Goal: Task Accomplishment & Management: Manage account settings

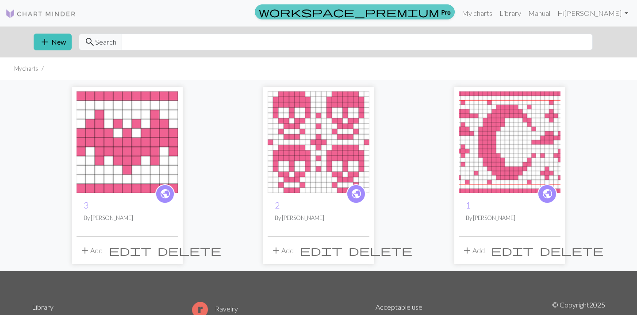
click at [455, 7] on link "workspace_premium Pro" at bounding box center [355, 11] width 200 height 15
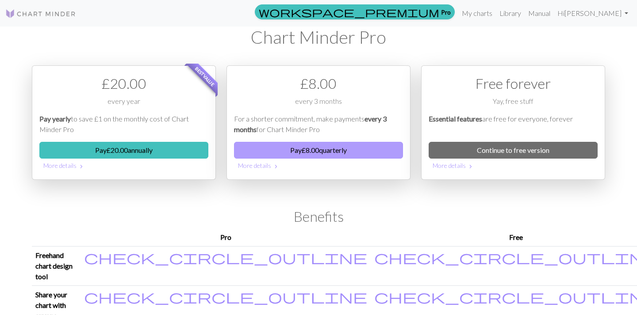
click at [306, 148] on button "Pay £ 8.00 quarterly" at bounding box center [318, 150] width 169 height 17
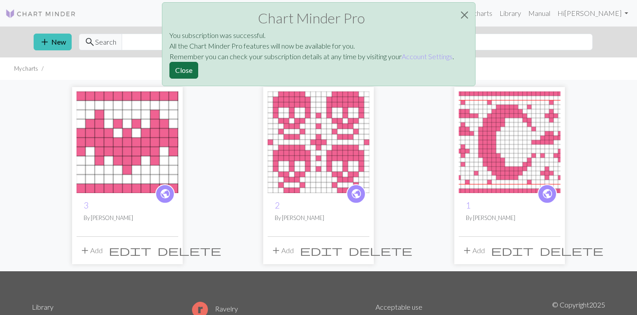
click at [181, 71] on button "Close" at bounding box center [183, 70] width 29 height 17
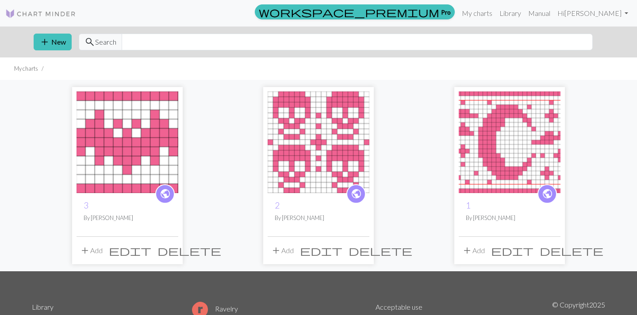
click at [144, 214] on p "By Ronan" at bounding box center [128, 218] width 88 height 8
click at [168, 198] on span "public" at bounding box center [165, 194] width 11 height 14
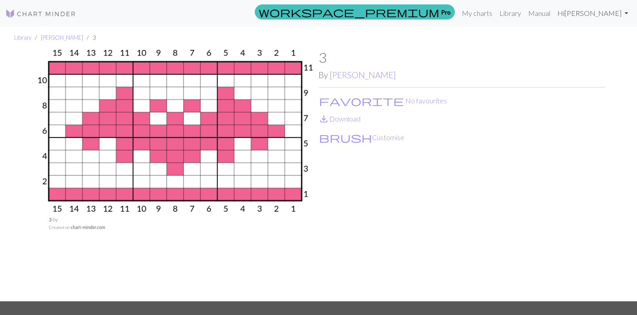
click at [609, 10] on link "Hi Ronan" at bounding box center [593, 13] width 78 height 18
click at [524, 16] on link "Library" at bounding box center [510, 13] width 29 height 18
click at [496, 11] on link "My charts" at bounding box center [477, 13] width 38 height 18
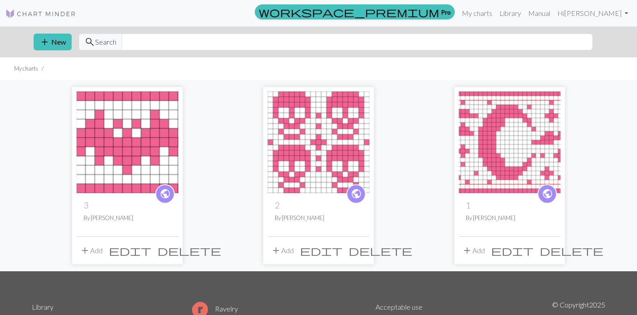
click at [129, 181] on img at bounding box center [128, 143] width 102 height 102
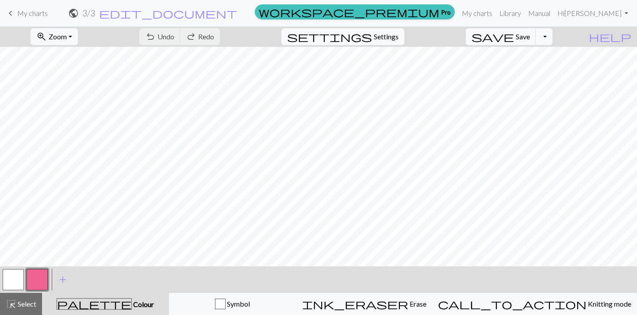
click at [398, 36] on span "Settings" at bounding box center [386, 36] width 25 height 11
select select "aran"
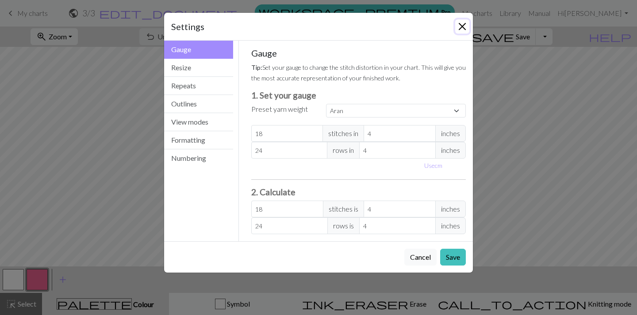
click at [463, 25] on button "Close" at bounding box center [462, 26] width 14 height 14
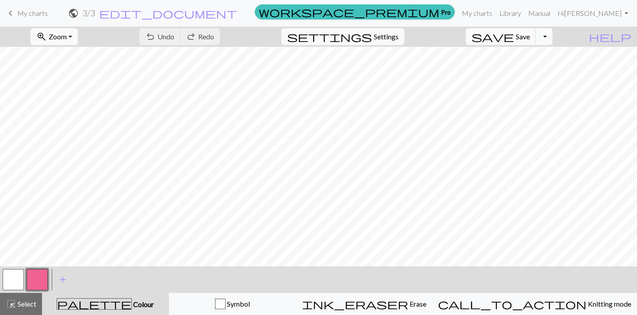
click at [78, 34] on button "zoom_in Zoom Zoom" at bounding box center [54, 36] width 47 height 17
click at [392, 35] on span "Settings" at bounding box center [386, 36] width 25 height 11
select select "aran"
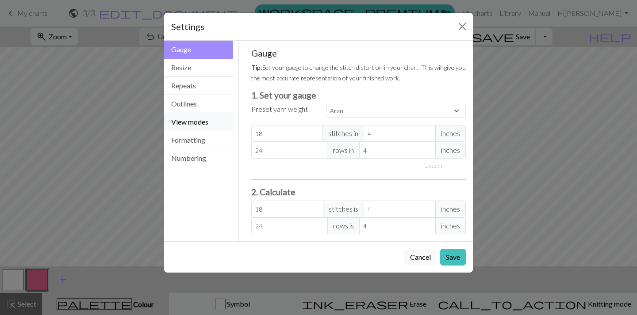
click at [185, 125] on button "View modes" at bounding box center [198, 122] width 69 height 18
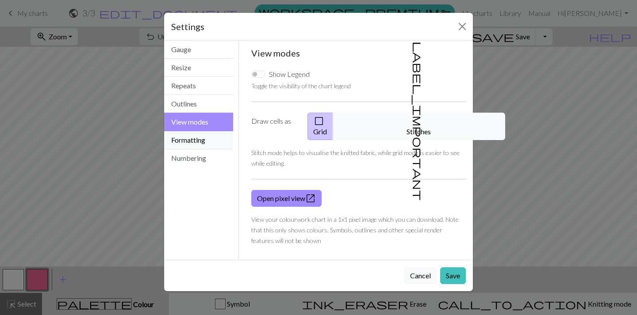
click at [189, 136] on button "Formatting" at bounding box center [198, 140] width 69 height 18
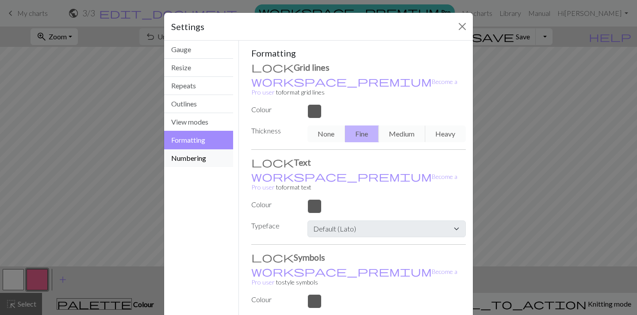
click at [194, 164] on button "Numbering" at bounding box center [198, 158] width 69 height 18
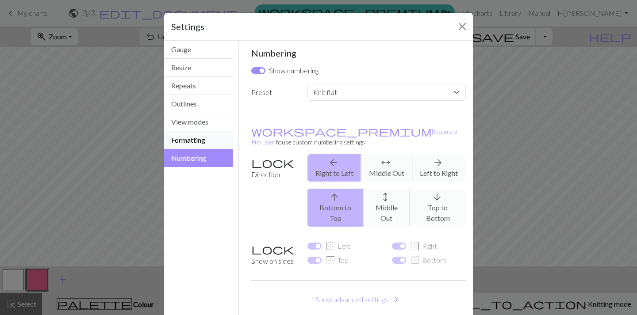
click at [201, 143] on button "Formatting" at bounding box center [198, 140] width 69 height 18
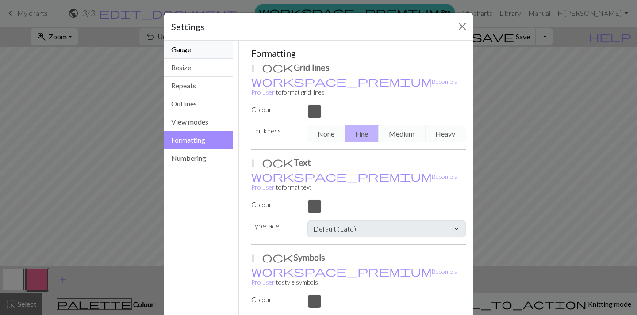
click at [197, 48] on button "Gauge" at bounding box center [198, 50] width 69 height 18
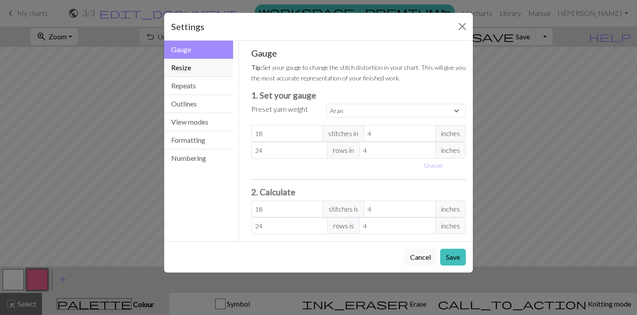
click at [197, 65] on button "Resize" at bounding box center [198, 68] width 69 height 18
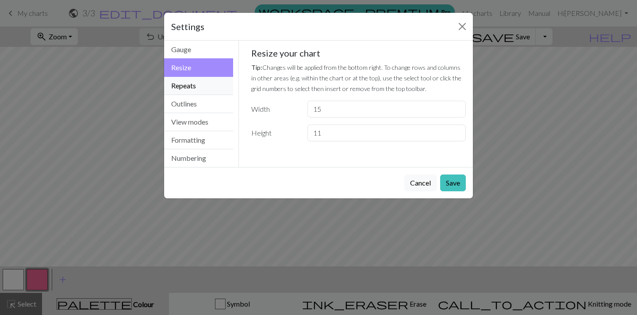
click at [197, 86] on button "Repeats" at bounding box center [198, 86] width 69 height 18
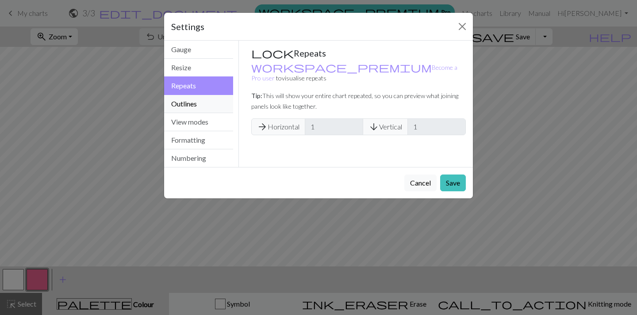
click at [199, 98] on button "Outlines" at bounding box center [198, 104] width 69 height 18
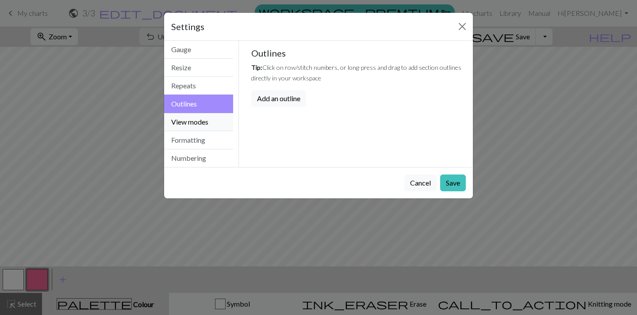
click at [202, 122] on button "View modes" at bounding box center [198, 122] width 69 height 18
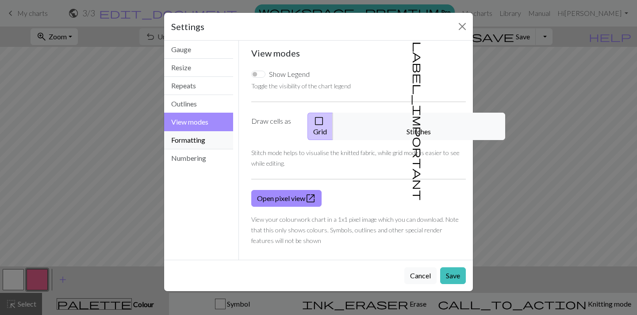
click at [208, 135] on button "Formatting" at bounding box center [198, 140] width 69 height 18
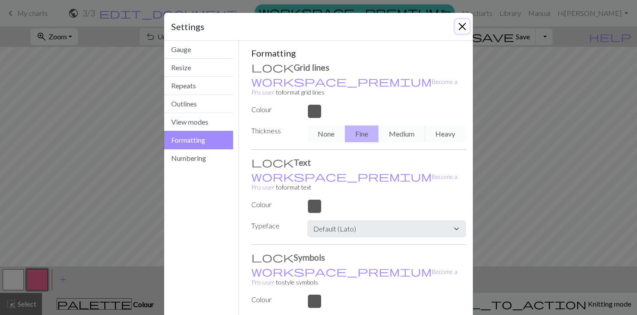
click at [465, 26] on button "Close" at bounding box center [462, 26] width 14 height 14
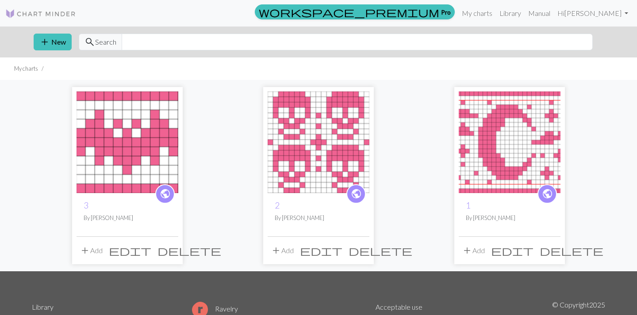
click at [360, 195] on span "public" at bounding box center [356, 194] width 11 height 14
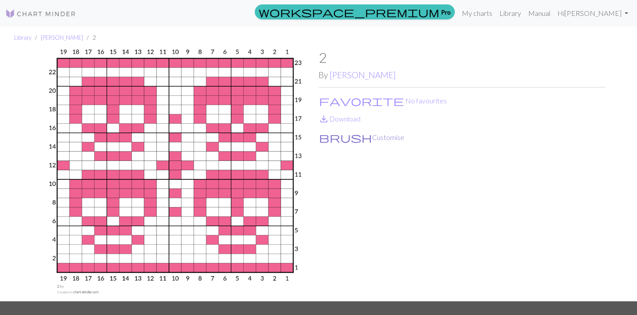
click at [325, 139] on span "brush" at bounding box center [345, 137] width 53 height 12
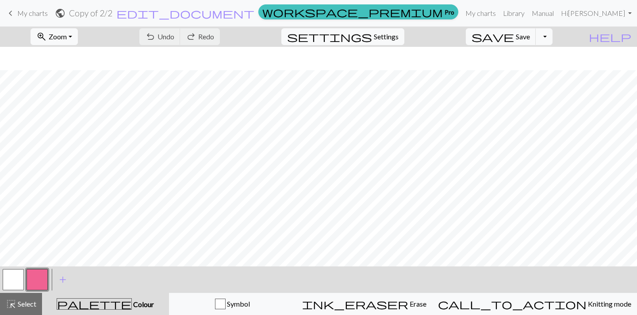
scroll to position [23, 0]
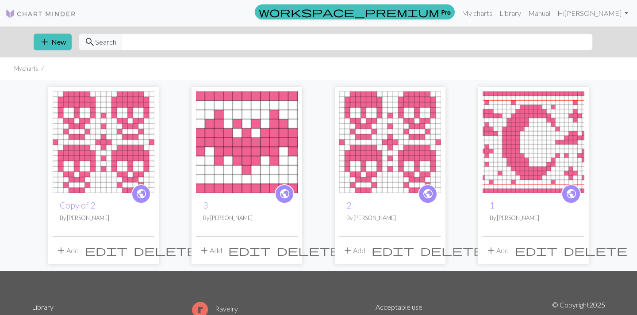
click at [149, 252] on span "delete" at bounding box center [166, 251] width 64 height 12
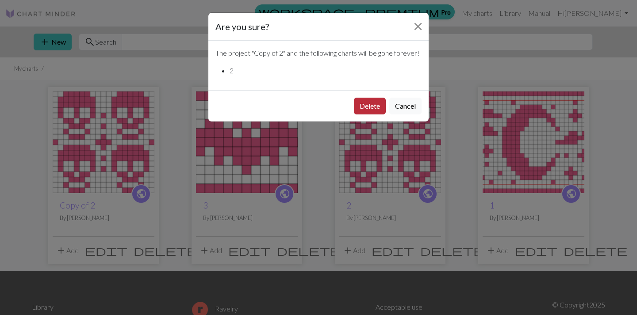
click at [367, 106] on button "Delete" at bounding box center [370, 106] width 32 height 17
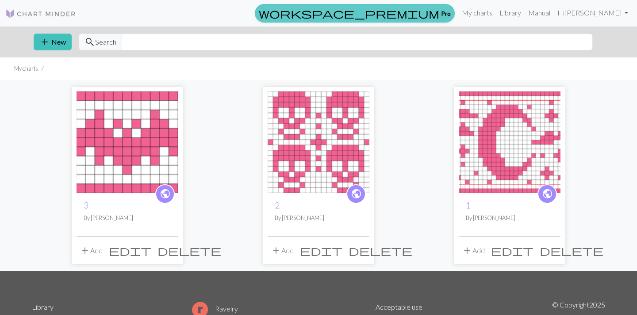
click at [455, 14] on link "workspace_premium Pro" at bounding box center [355, 13] width 200 height 19
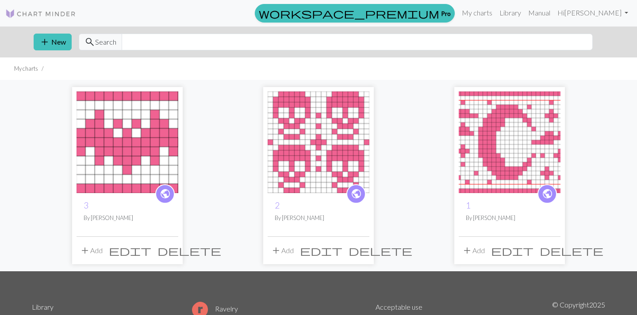
click at [151, 253] on span "edit" at bounding box center [130, 251] width 42 height 12
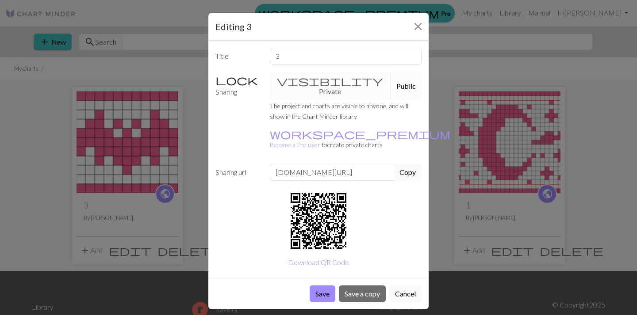
click at [328, 87] on div "visibility Private Public" at bounding box center [345, 86] width 163 height 29
click at [314, 82] on div "visibility Private Public" at bounding box center [345, 86] width 163 height 29
click at [329, 83] on div "visibility Private Public" at bounding box center [345, 86] width 163 height 29
click at [296, 76] on div "visibility Private Public" at bounding box center [345, 86] width 163 height 29
click at [407, 286] on button "Cancel" at bounding box center [405, 294] width 32 height 17
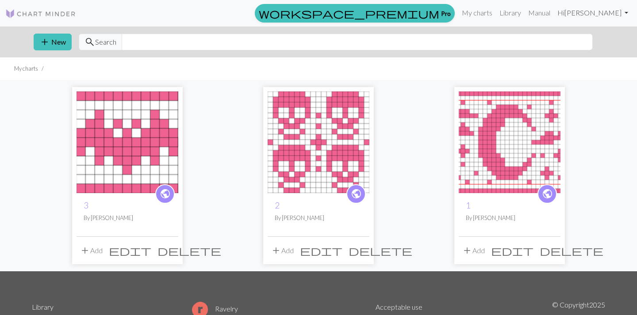
click at [600, 15] on link "Hi Ronan" at bounding box center [593, 13] width 78 height 18
click at [524, 12] on link "Library" at bounding box center [510, 13] width 29 height 18
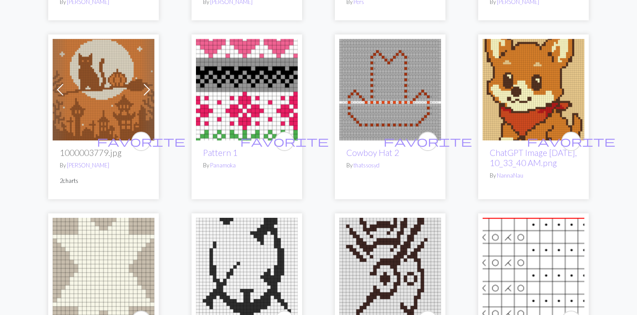
scroll to position [1864, 0]
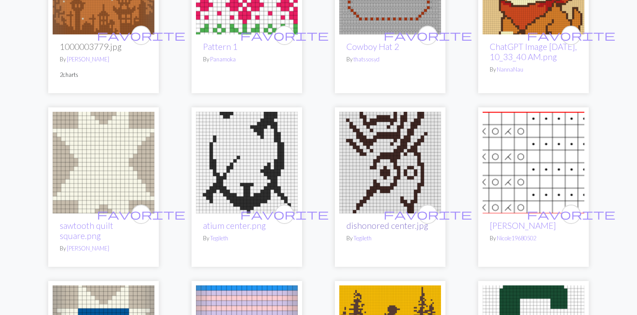
click at [406, 221] on link "dishonored center.jpg" at bounding box center [387, 226] width 82 height 10
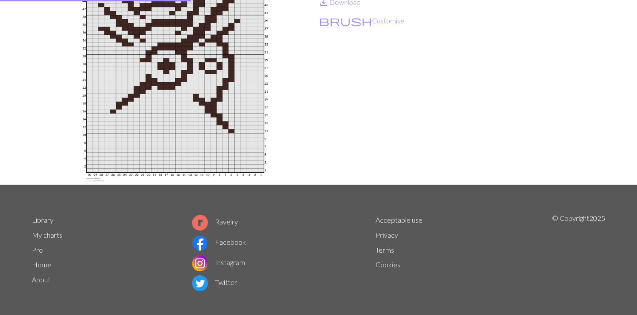
scroll to position [123, 0]
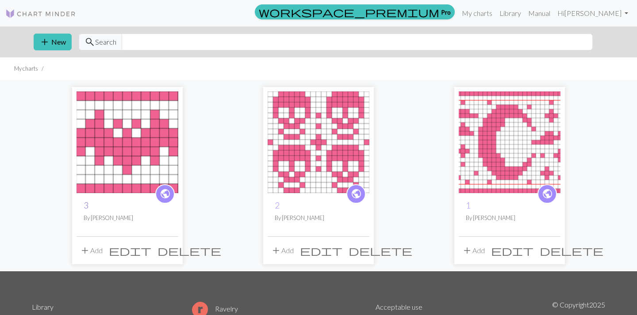
click at [86, 205] on link "3" at bounding box center [86, 205] width 5 height 10
click at [151, 249] on span "edit" at bounding box center [130, 251] width 42 height 12
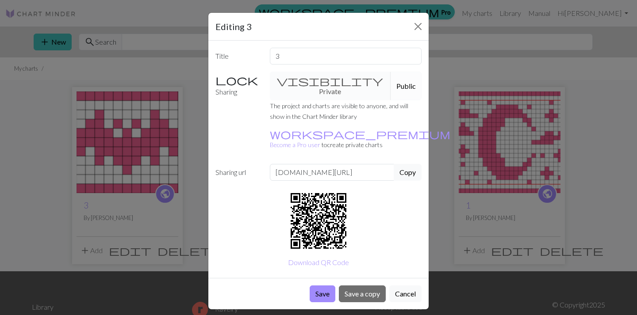
click at [309, 77] on div "visibility Private Public" at bounding box center [345, 86] width 163 height 29
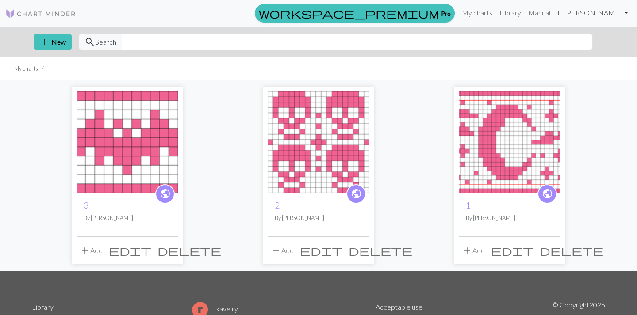
click at [608, 15] on link "Hi Ronan" at bounding box center [593, 13] width 78 height 18
click at [598, 37] on link "Account settings" at bounding box center [595, 38] width 57 height 18
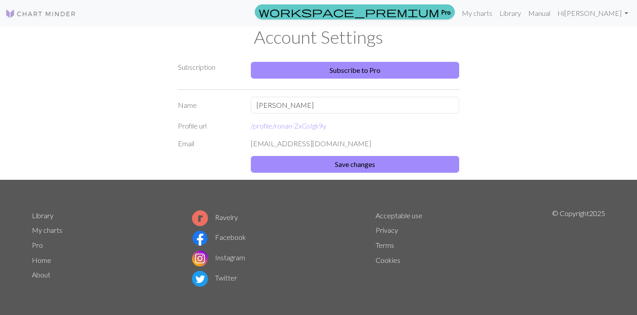
click at [439, 11] on span "workspace_premium" at bounding box center [349, 12] width 180 height 12
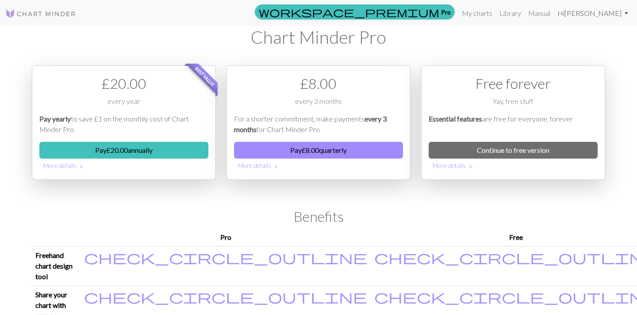
click at [597, 11] on link "Hi Ronan" at bounding box center [593, 13] width 78 height 18
click at [554, 11] on link "Manual" at bounding box center [538, 13] width 29 height 18
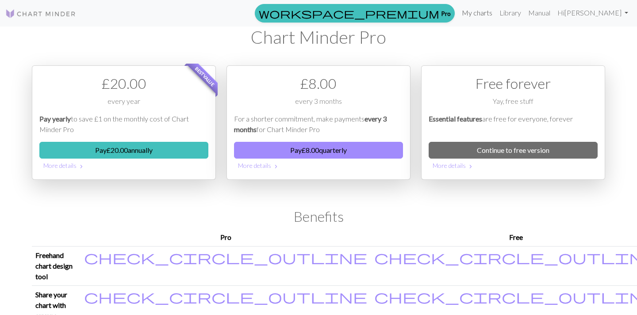
click at [496, 15] on link "My charts" at bounding box center [477, 13] width 38 height 18
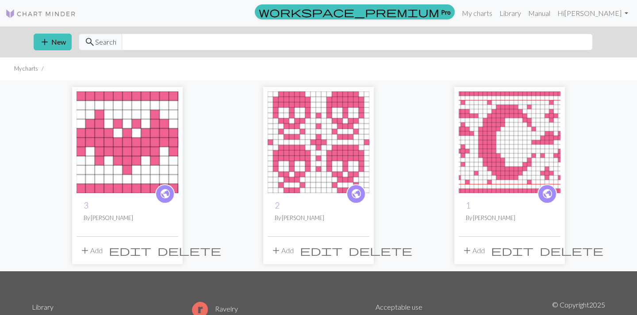
click at [166, 193] on span "public" at bounding box center [165, 194] width 11 height 14
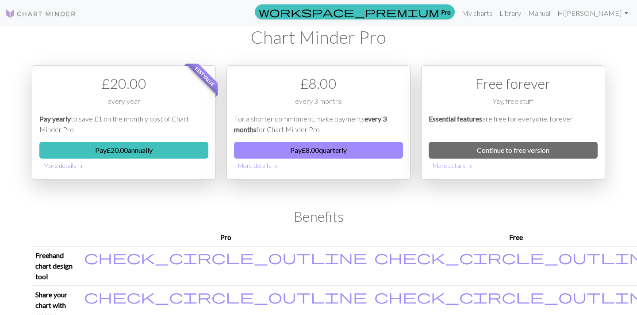
click at [56, 167] on button "More details chevron_right" at bounding box center [123, 166] width 169 height 14
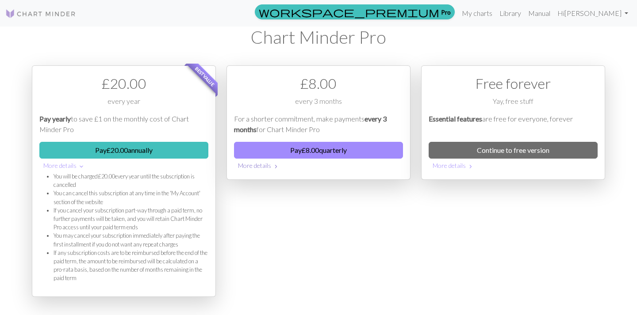
click at [266, 166] on button "More details chevron_right" at bounding box center [318, 166] width 169 height 14
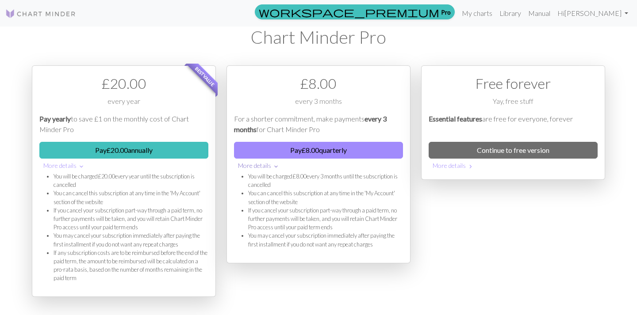
click at [266, 166] on button "More details expand_more" at bounding box center [318, 166] width 169 height 14
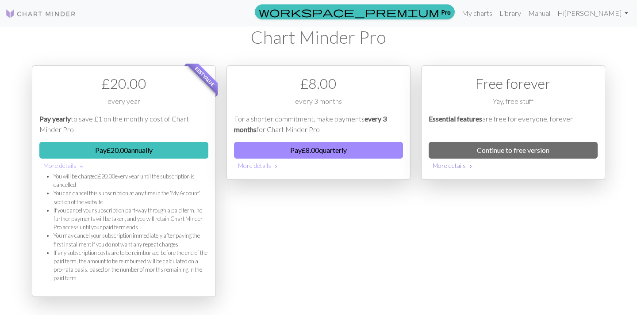
click at [455, 171] on button "More details chevron_right" at bounding box center [512, 166] width 169 height 14
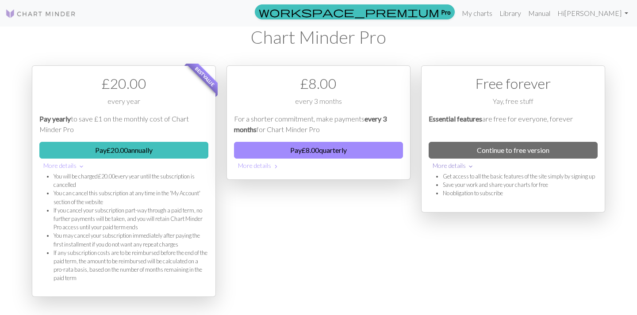
click at [455, 169] on button "More details expand_more" at bounding box center [512, 166] width 169 height 14
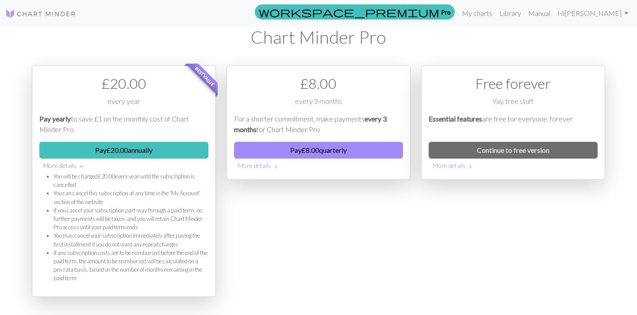
click at [65, 168] on button "More details expand_more" at bounding box center [123, 166] width 169 height 14
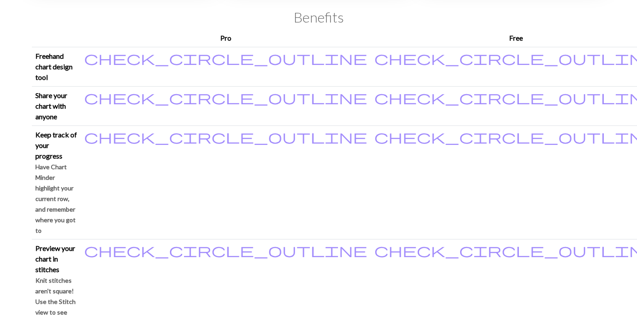
scroll to position [200, 0]
click at [77, 161] on p "Have Chart Minder highlight your current row, and remember where you got to" at bounding box center [56, 198] width 42 height 74
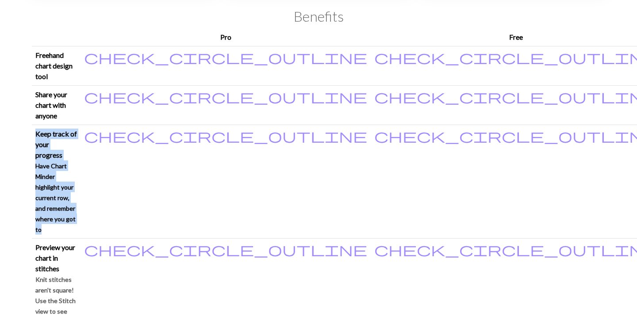
drag, startPoint x: 113, startPoint y: 114, endPoint x: 107, endPoint y: 97, distance: 18.1
click at [80, 125] on th "Keep track of your progress Have Chart Minder highlight your current row, and r…" at bounding box center [56, 182] width 49 height 114
click at [77, 129] on p "Keep track of your progress" at bounding box center [56, 145] width 42 height 32
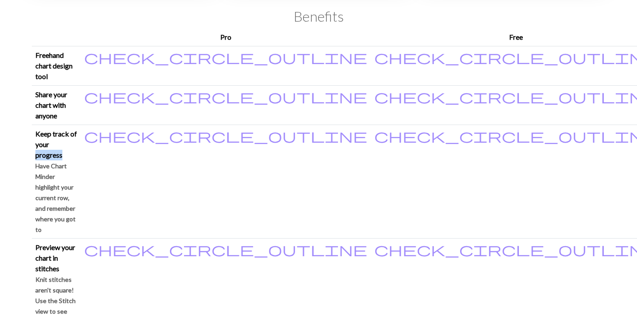
click at [77, 129] on p "Keep track of your progress" at bounding box center [56, 145] width 42 height 32
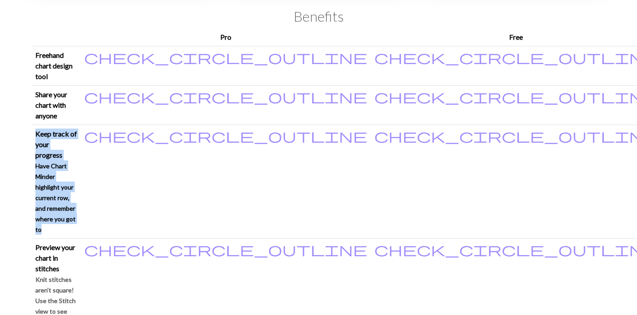
drag, startPoint x: 107, startPoint y: 97, endPoint x: 108, endPoint y: 113, distance: 16.0
click at [80, 125] on th "Keep track of your progress Have Chart Minder highlight your current row, and r…" at bounding box center [56, 182] width 49 height 114
click at [76, 162] on small "Have Chart Minder highlight your current row, and remember where you got to" at bounding box center [55, 197] width 40 height 71
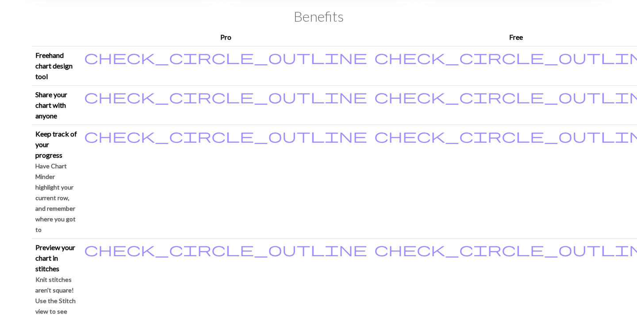
click at [76, 276] on small "Knit stitches aren't square! Use the Stitch view to see what your motif will lo…" at bounding box center [55, 317] width 40 height 82
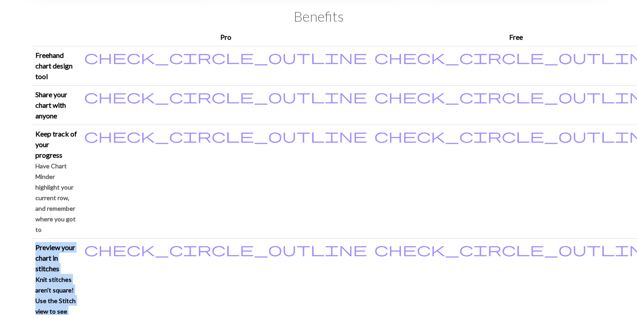
drag, startPoint x: 106, startPoint y: 136, endPoint x: 105, endPoint y: 127, distance: 8.4
click at [80, 239] on th "Preview your chart in stitches Knit stitches aren't square! Use the Stitch view…" at bounding box center [56, 301] width 49 height 124
click at [77, 242] on p "Preview your chart in stitches" at bounding box center [56, 258] width 42 height 32
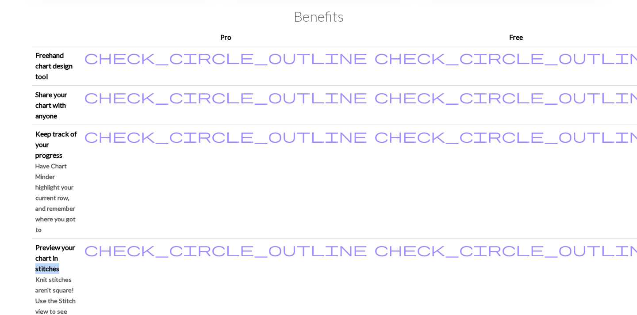
click at [77, 242] on p "Preview your chart in stitches" at bounding box center [56, 258] width 42 height 32
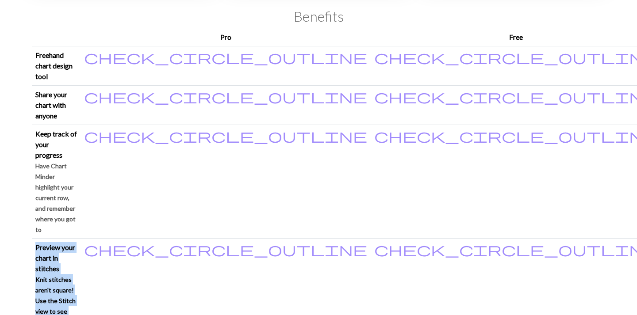
drag, startPoint x: 105, startPoint y: 127, endPoint x: 96, endPoint y: 143, distance: 17.6
click at [80, 239] on th "Preview your chart in stitches Knit stitches aren't square! Use the Stitch view…" at bounding box center [56, 301] width 49 height 124
click at [77, 274] on p "Knit stitches aren't square! Use the Stitch view to see what your motif will lo…" at bounding box center [56, 316] width 42 height 85
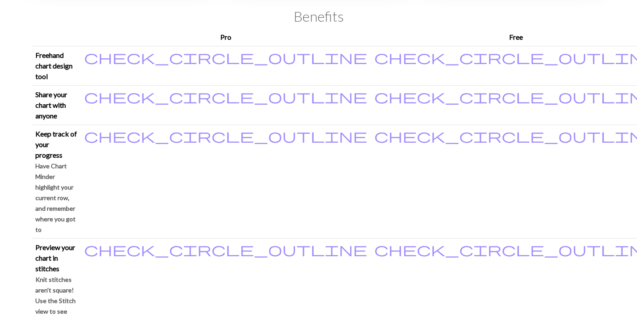
scroll to position [0, 0]
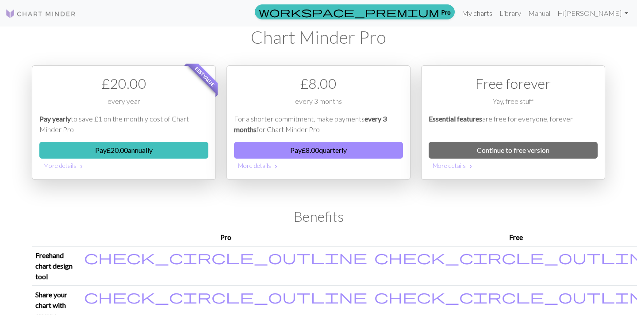
click at [496, 17] on link "My charts" at bounding box center [477, 13] width 38 height 18
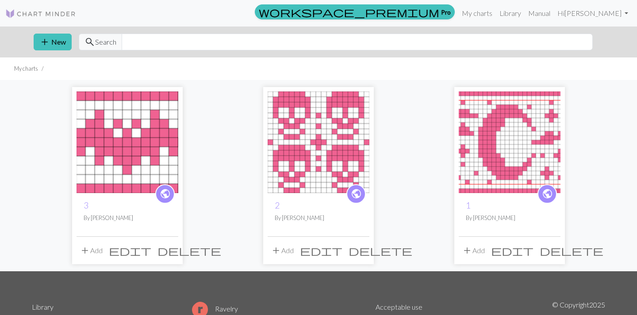
click at [161, 134] on img at bounding box center [128, 143] width 102 height 102
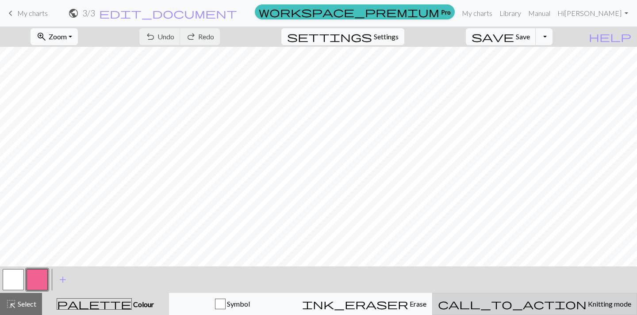
click at [578, 309] on div "call_to_action Knitting mode Knitting mode" at bounding box center [534, 304] width 193 height 11
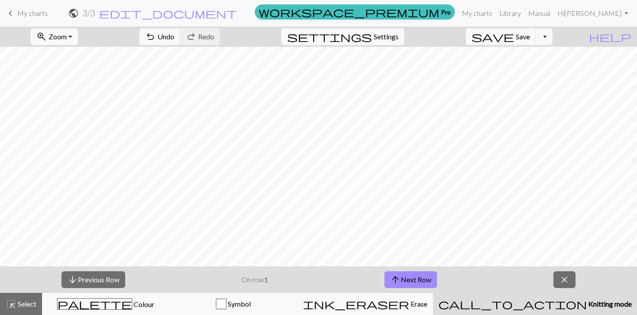
click at [578, 309] on div "call_to_action Knitting mode Knitting mode" at bounding box center [534, 304] width 193 height 11
click at [562, 283] on span "close" at bounding box center [564, 280] width 11 height 12
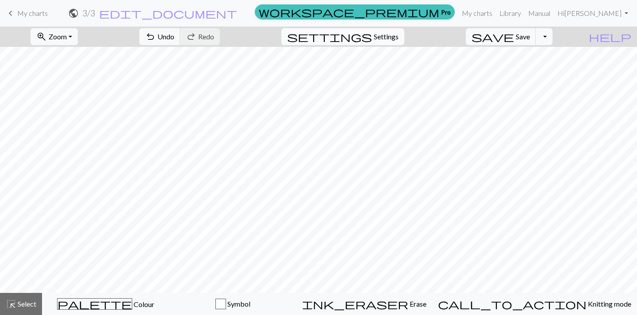
click at [386, 34] on span "Settings" at bounding box center [386, 36] width 25 height 11
select select "aran"
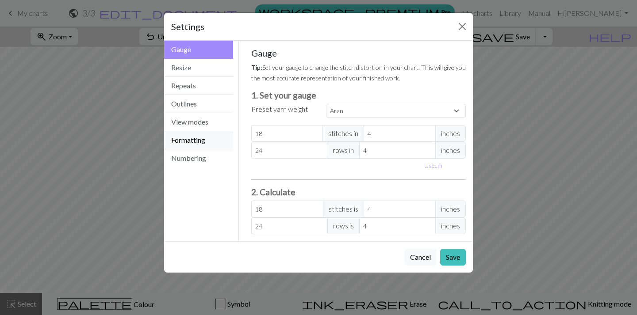
click at [194, 145] on button "Formatting" at bounding box center [198, 140] width 69 height 18
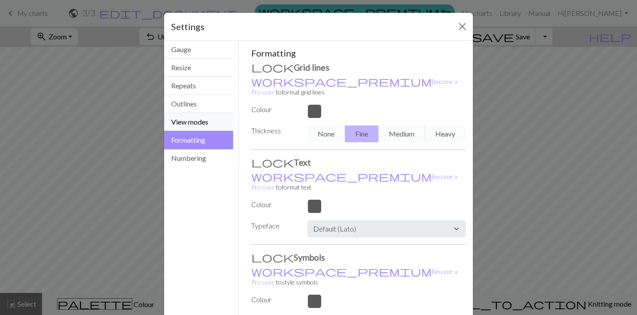
click at [198, 120] on button "View modes" at bounding box center [198, 122] width 69 height 18
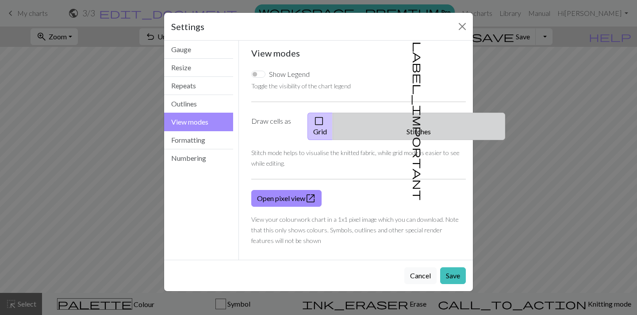
click at [412, 122] on span "label_important" at bounding box center [418, 121] width 12 height 159
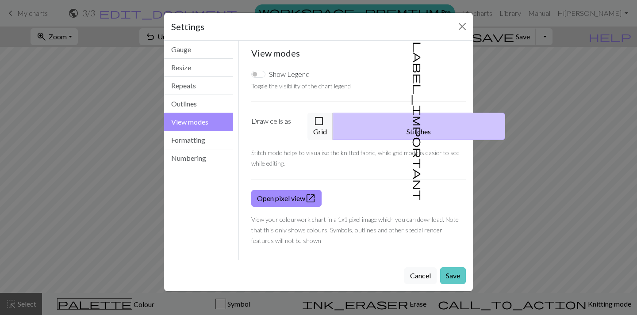
click at [457, 268] on button "Save" at bounding box center [453, 276] width 26 height 17
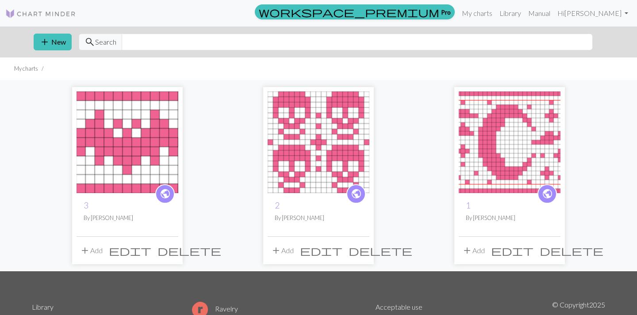
click at [495, 143] on img at bounding box center [510, 143] width 102 height 102
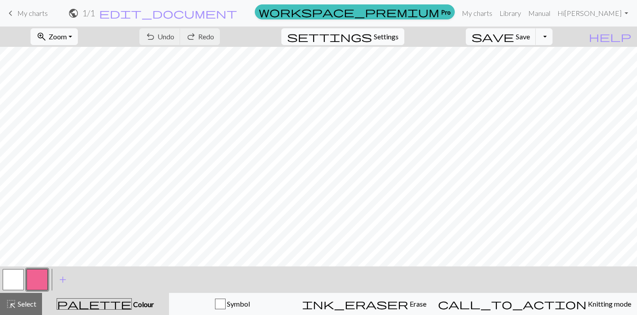
click at [372, 41] on span "settings" at bounding box center [329, 37] width 85 height 12
select select "aran"
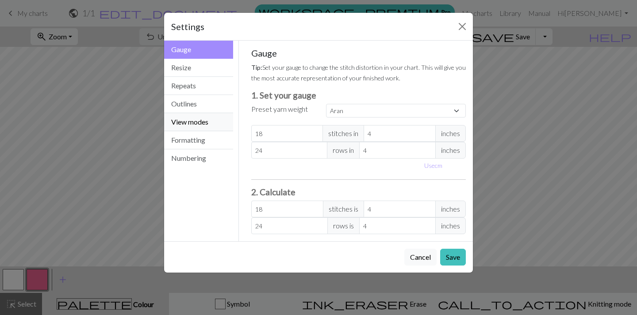
click at [189, 126] on button "View modes" at bounding box center [198, 122] width 69 height 18
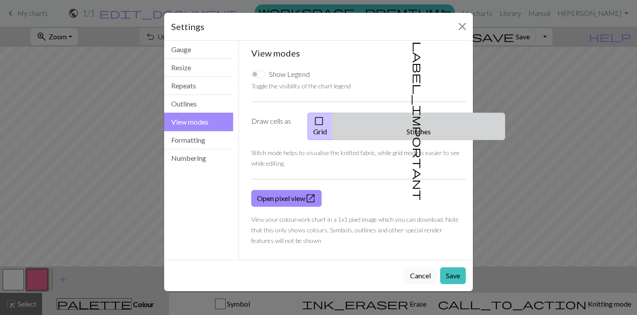
click at [412, 124] on span "label_important" at bounding box center [418, 121] width 12 height 159
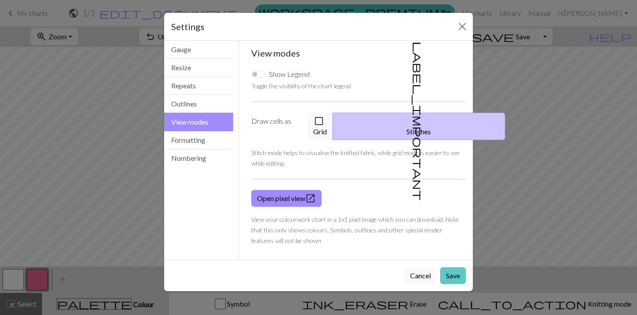
click at [458, 268] on button "Save" at bounding box center [453, 276] width 26 height 17
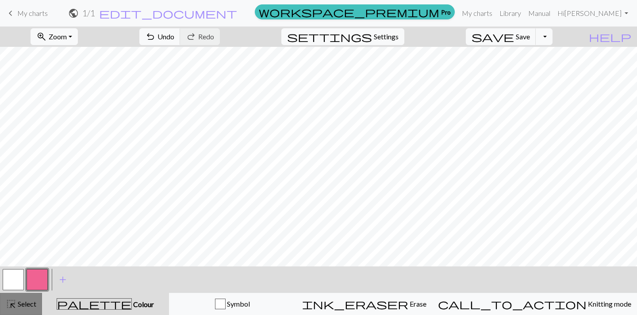
click at [34, 308] on div "highlight_alt Select Select" at bounding box center [21, 304] width 31 height 11
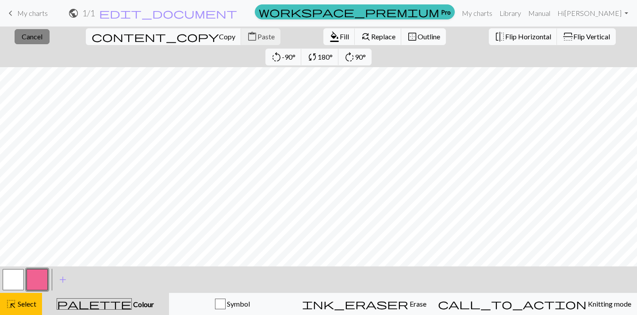
click at [24, 43] on button "close Cancel" at bounding box center [32, 36] width 35 height 15
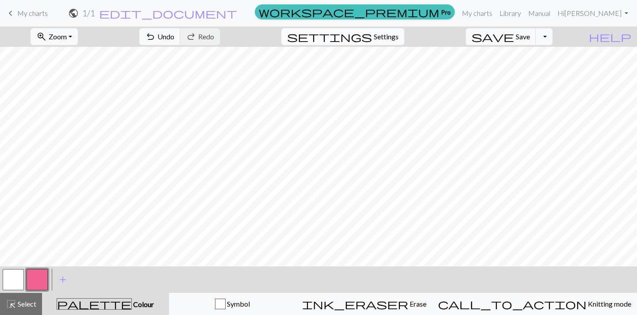
click at [387, 38] on span "Settings" at bounding box center [386, 36] width 25 height 11
select select "aran"
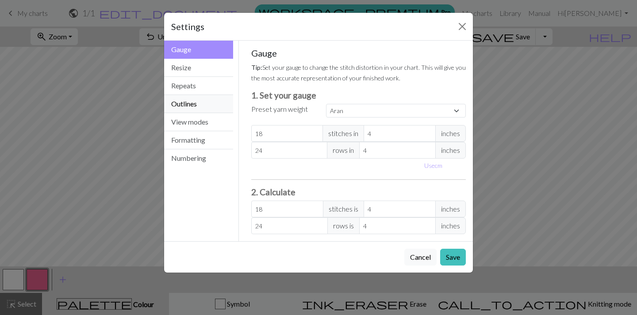
click at [189, 103] on button "Outlines" at bounding box center [198, 104] width 69 height 18
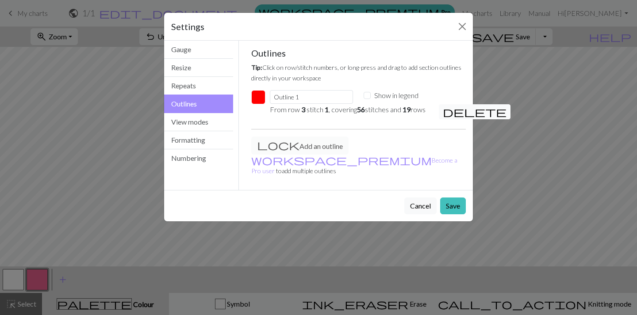
click at [446, 114] on span "delete" at bounding box center [475, 112] width 64 height 12
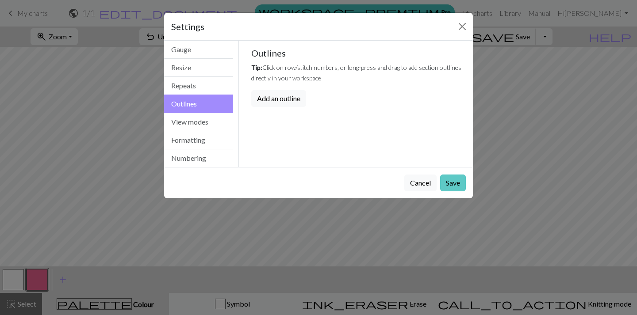
click at [461, 185] on button "Save" at bounding box center [453, 183] width 26 height 17
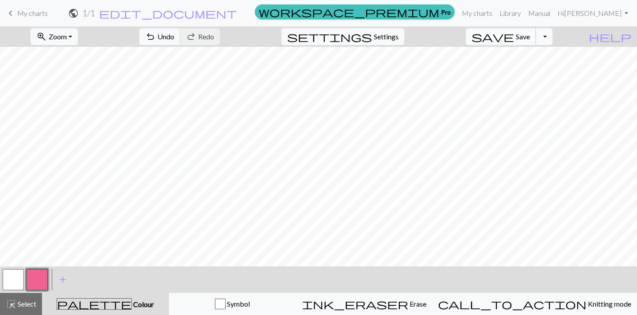
click at [529, 41] on button "save Save Save" at bounding box center [501, 36] width 70 height 17
click at [496, 16] on link "My charts" at bounding box center [477, 13] width 38 height 18
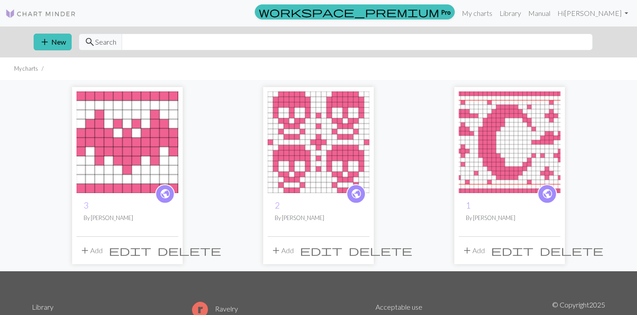
click at [506, 154] on img at bounding box center [510, 143] width 102 height 102
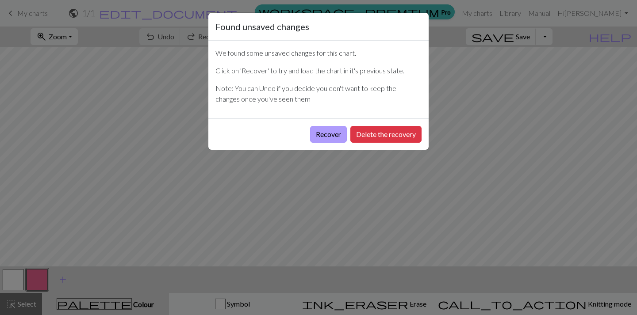
click at [326, 135] on button "Recover" at bounding box center [328, 134] width 37 height 17
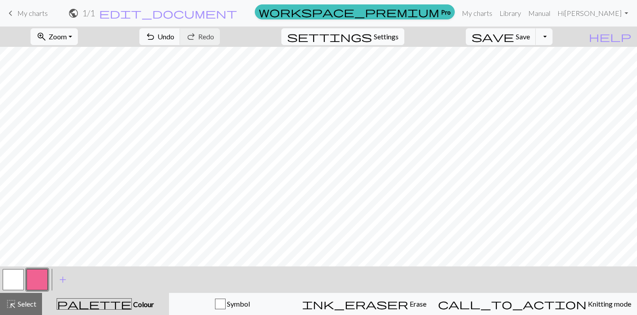
click at [371, 38] on button "settings Settings" at bounding box center [342, 36] width 123 height 17
select select "aran"
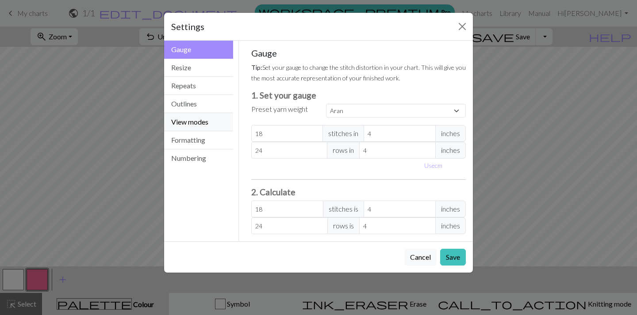
click at [197, 120] on button "View modes" at bounding box center [198, 122] width 69 height 18
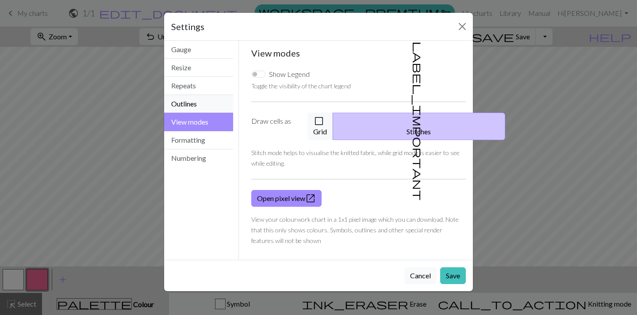
click at [197, 109] on button "Outlines" at bounding box center [198, 104] width 69 height 18
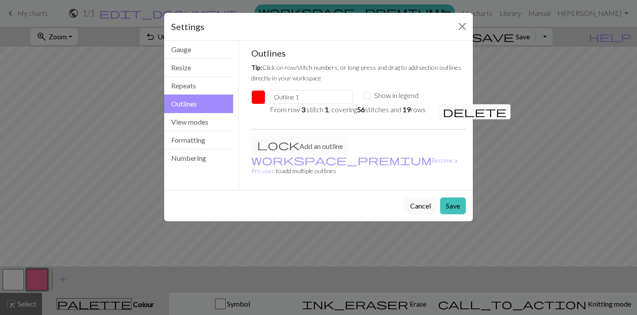
click at [451, 111] on span "delete" at bounding box center [475, 112] width 64 height 12
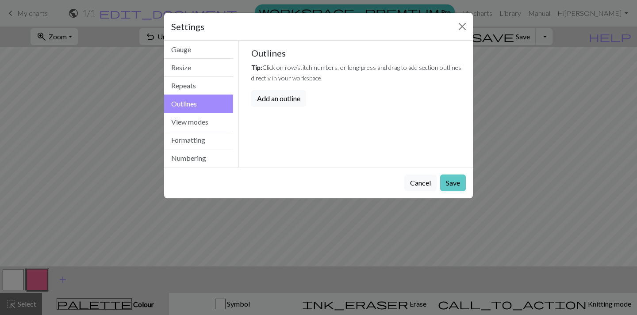
click at [454, 187] on button "Save" at bounding box center [453, 183] width 26 height 17
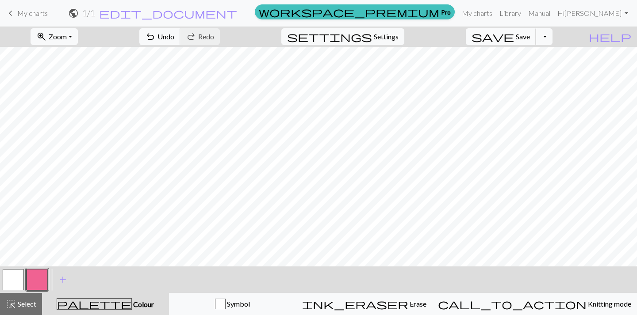
click at [514, 37] on span "save" at bounding box center [492, 37] width 42 height 12
click at [496, 12] on link "My charts" at bounding box center [477, 13] width 38 height 18
